Goal: Task Accomplishment & Management: Complete application form

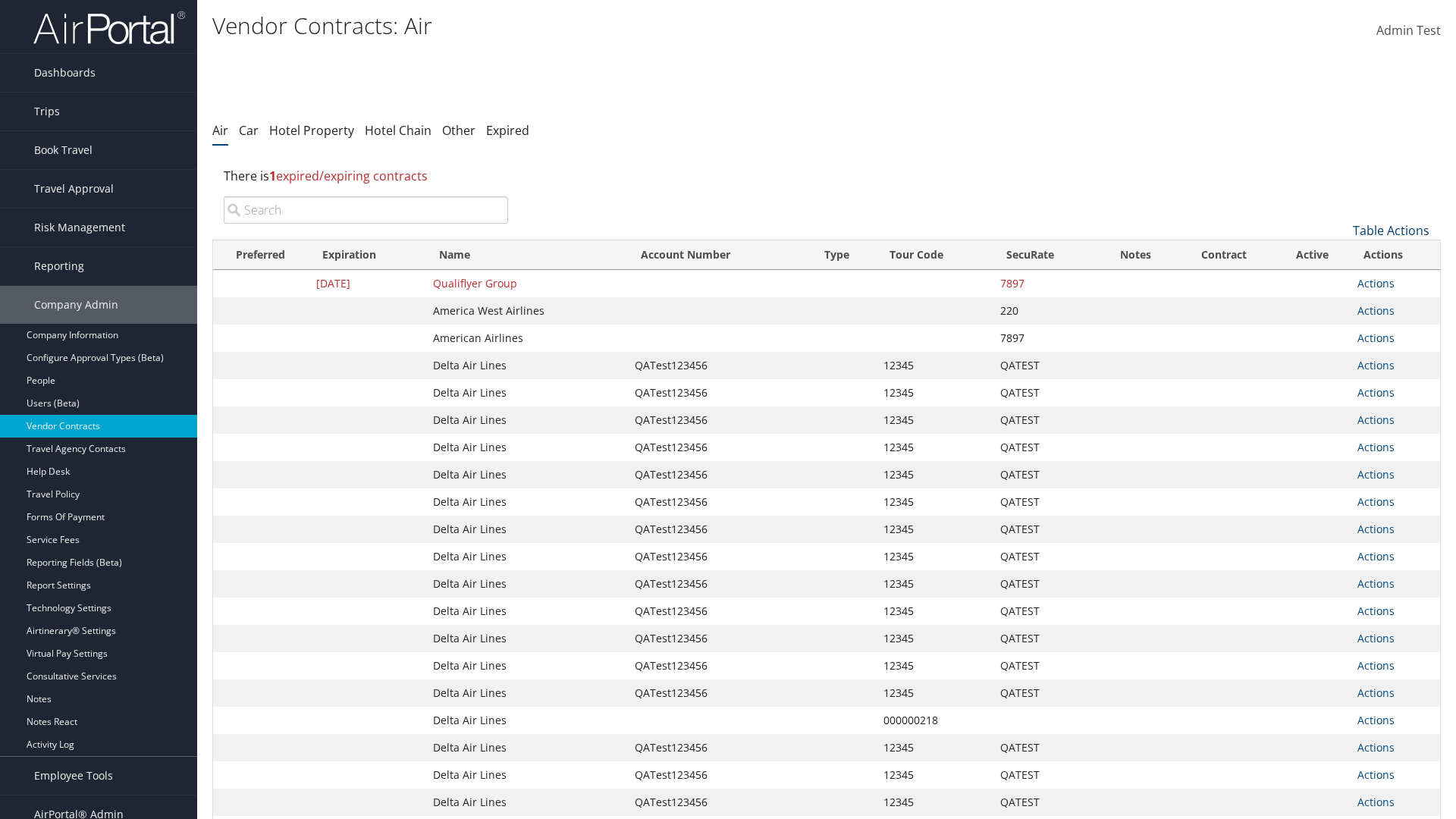
click at [1391, 230] on link "Table Actions" at bounding box center [1391, 231] width 76 height 17
click at [1340, 254] on link "Create New Contract" at bounding box center [1340, 253] width 199 height 25
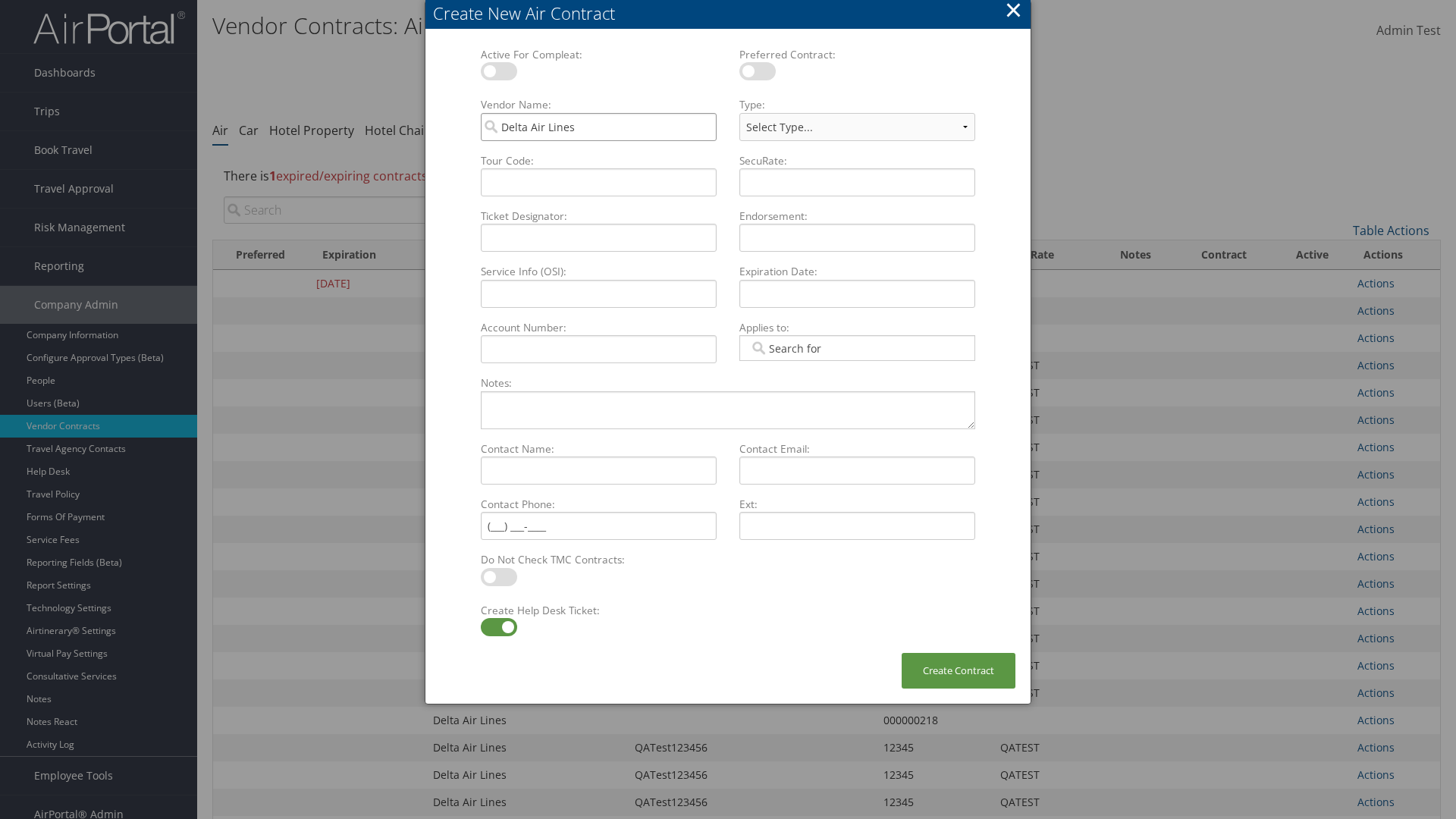
type input "Delta Air Lines"
type input "QATest123456"
select select "[object Object]"
type input "QATest123456"
type input "12345"
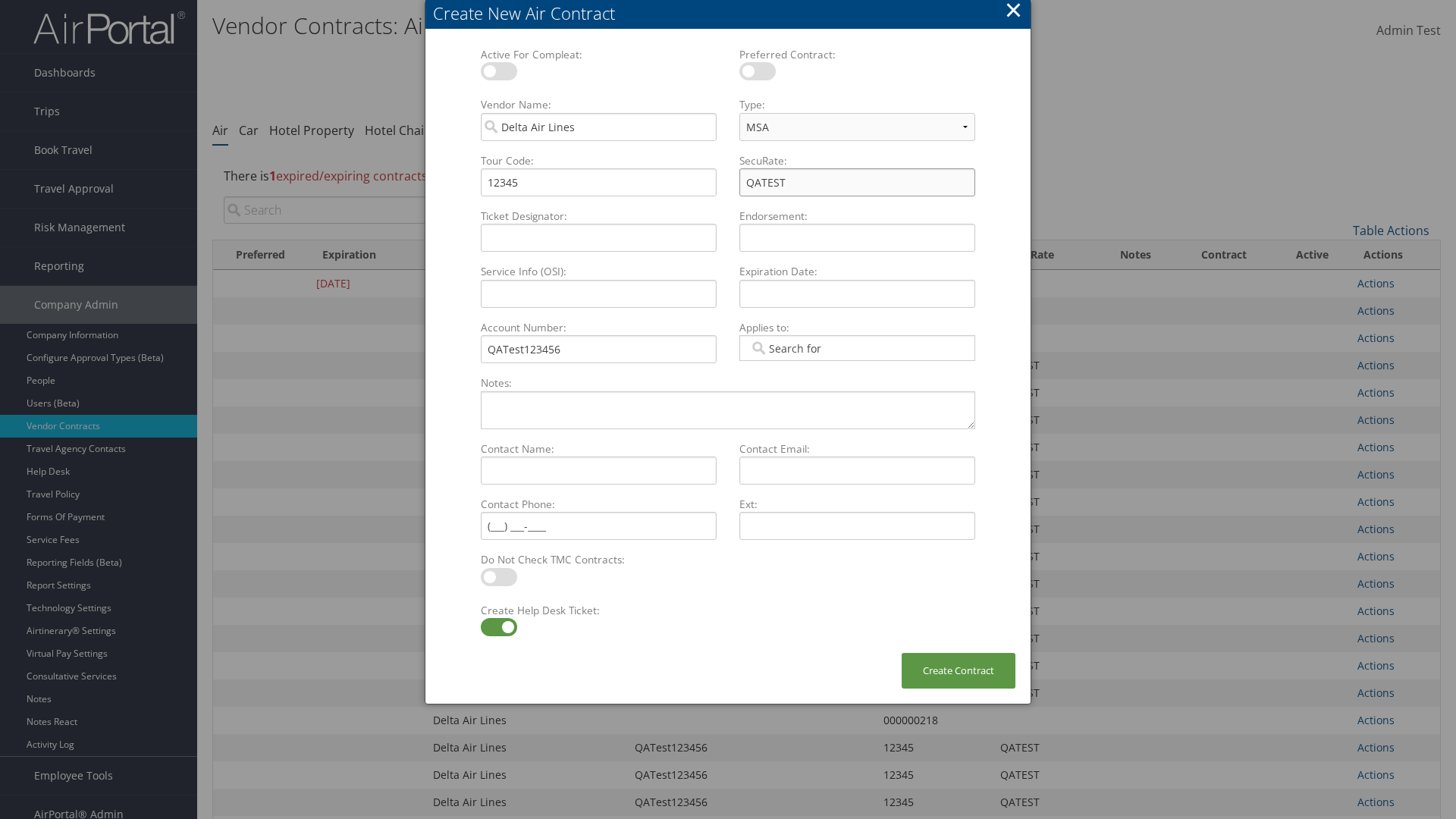
type input "QATEST"
click at [498, 627] on label at bounding box center [498, 627] width 36 height 18
click at [498, 627] on input "checkbox" at bounding box center [493, 629] width 10 height 10
checkbox input "false"
click at [959, 670] on button "Create Contract" at bounding box center [959, 670] width 114 height 35
